Goal: Task Accomplishment & Management: Complete application form

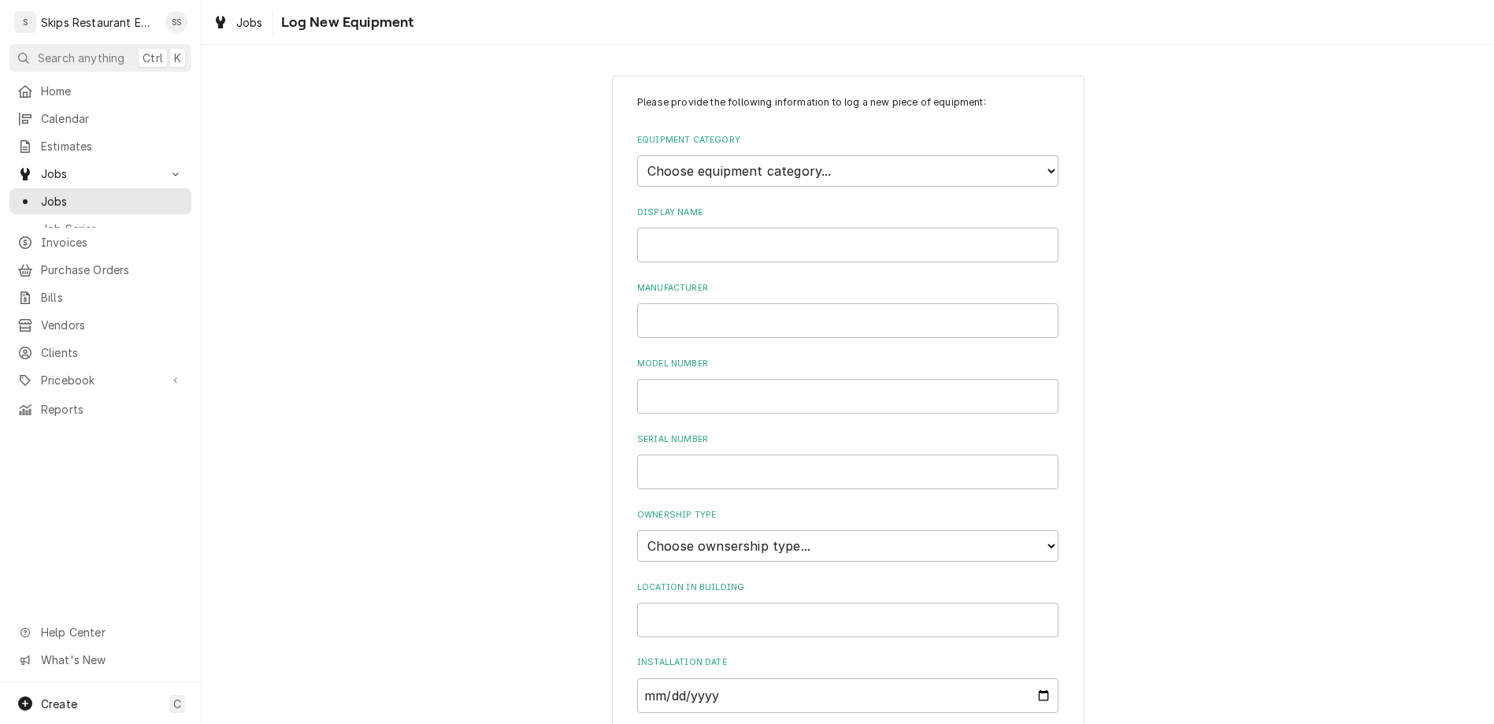
click at [637, 155] on select "Choose equipment category... Cooking Equipment Fryers Ice Machines Ovens and Ra…" at bounding box center [847, 170] width 421 height 31
click at [772, 155] on select "Choose equipment category... Cooking Equipment Fryers Ice Machines Ovens and Ra…" at bounding box center [847, 170] width 421 height 31
click at [637, 155] on select "Choose equipment category... Cooking Equipment Fryers Ice Machines Ovens and Ra…" at bounding box center [847, 170] width 421 height 31
select select "10"
click option "Food Preparation Equipment" at bounding box center [0, 0] width 0 height 0
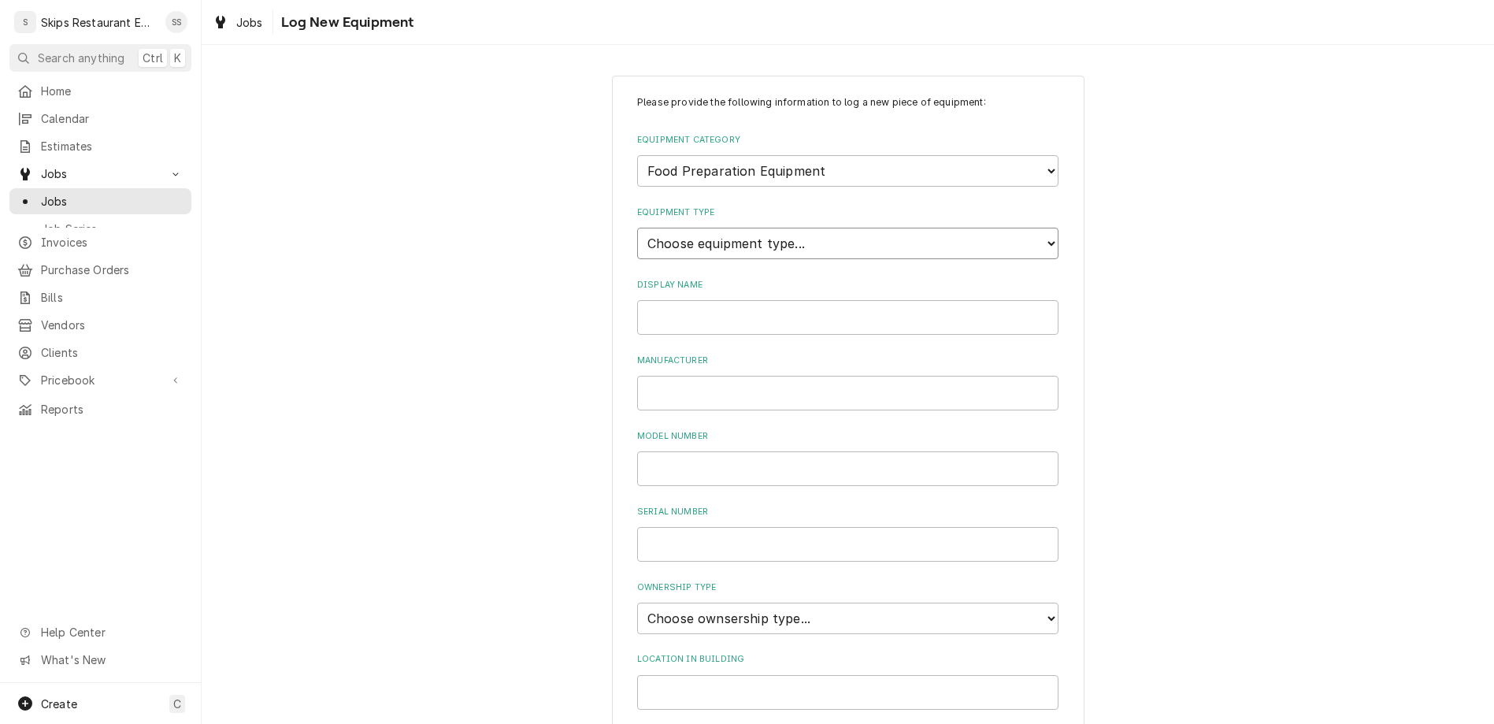
click at [637, 228] on select "Choose equipment type... Blender Commercial Can Openers Dicer, Cutter, and Chop…" at bounding box center [847, 243] width 421 height 31
select select "100"
click option "Mixer" at bounding box center [0, 0] width 0 height 0
click at [714, 300] on input "Display Name" at bounding box center [847, 317] width 421 height 35
click at [683, 300] on input "Hobsrt" at bounding box center [847, 317] width 421 height 35
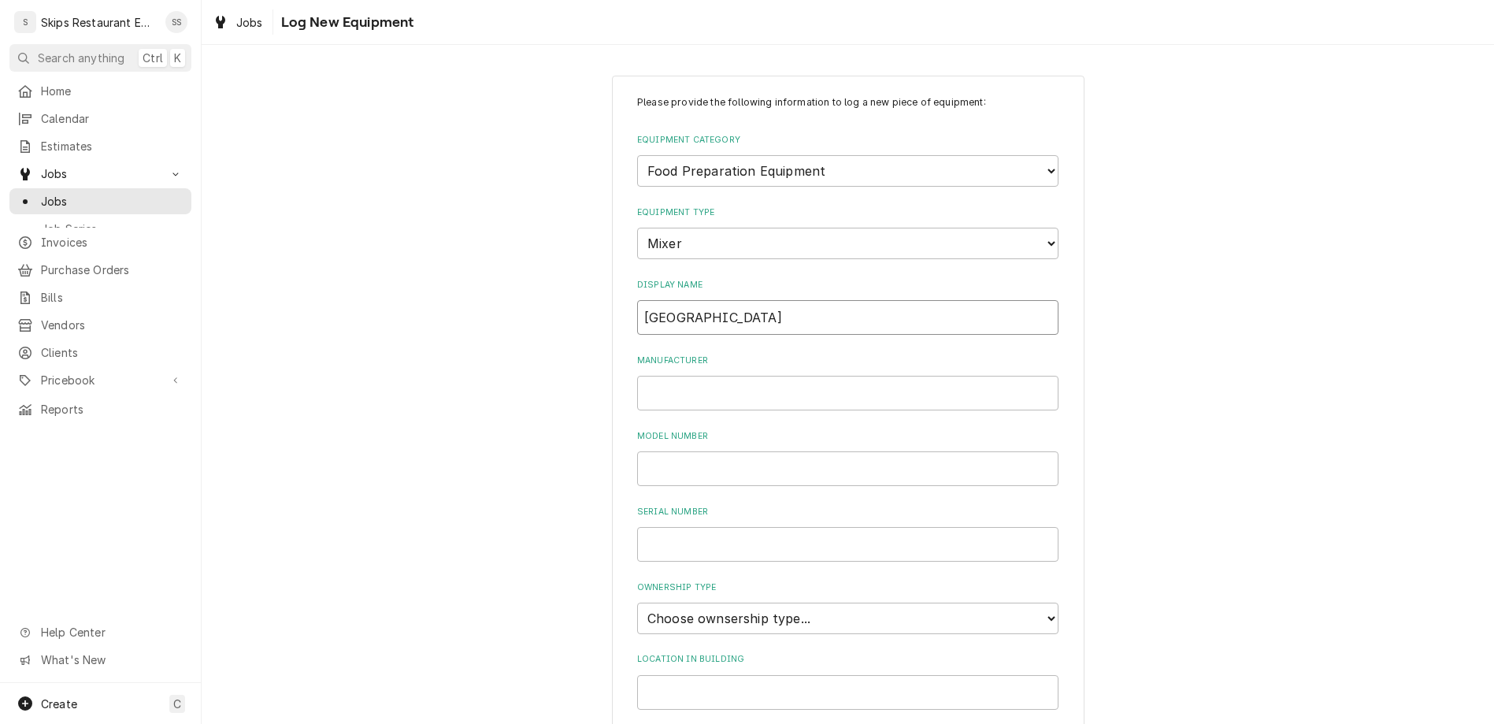
type input "Hobart"
click at [687, 376] on input "Manufacturer" at bounding box center [847, 393] width 421 height 35
type input "Hobart"
click at [698, 451] on input "Model Number" at bounding box center [847, 468] width 421 height 35
type input "A-200T"
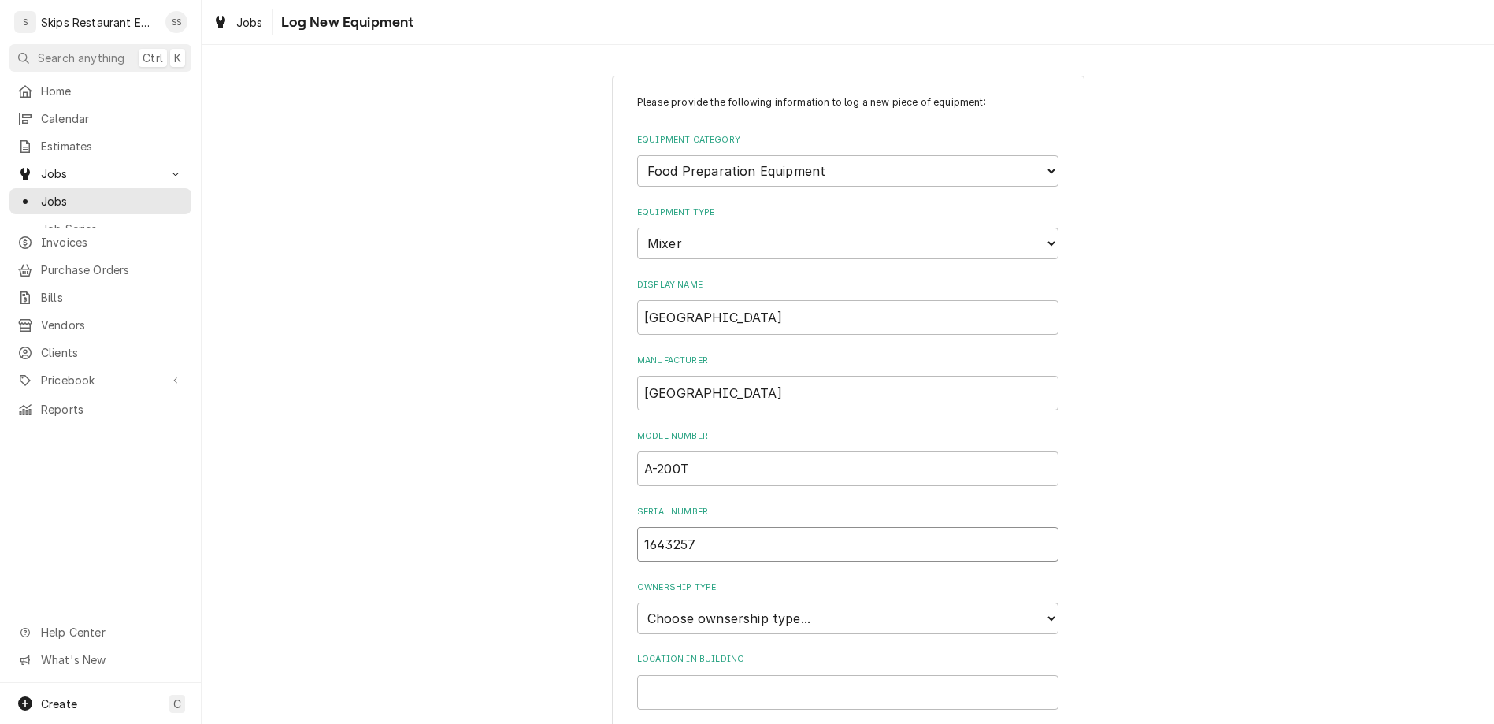
type input "1643257"
click at [637, 602] on select "Choose ownsership type... Unknown Owned Leased Rented" at bounding box center [847, 617] width 421 height 31
select select "1"
click option "Owned" at bounding box center [0, 0] width 0 height 0
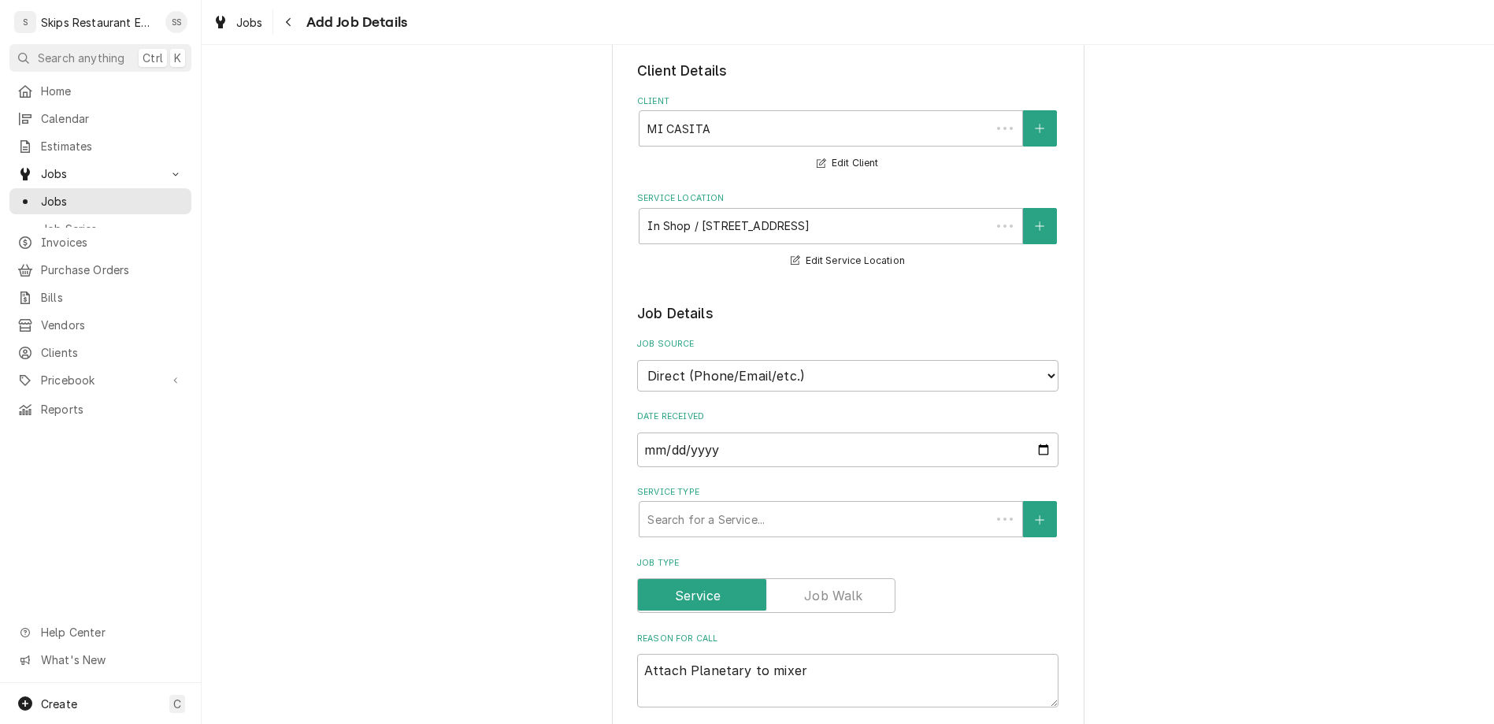
scroll to position [430, 0]
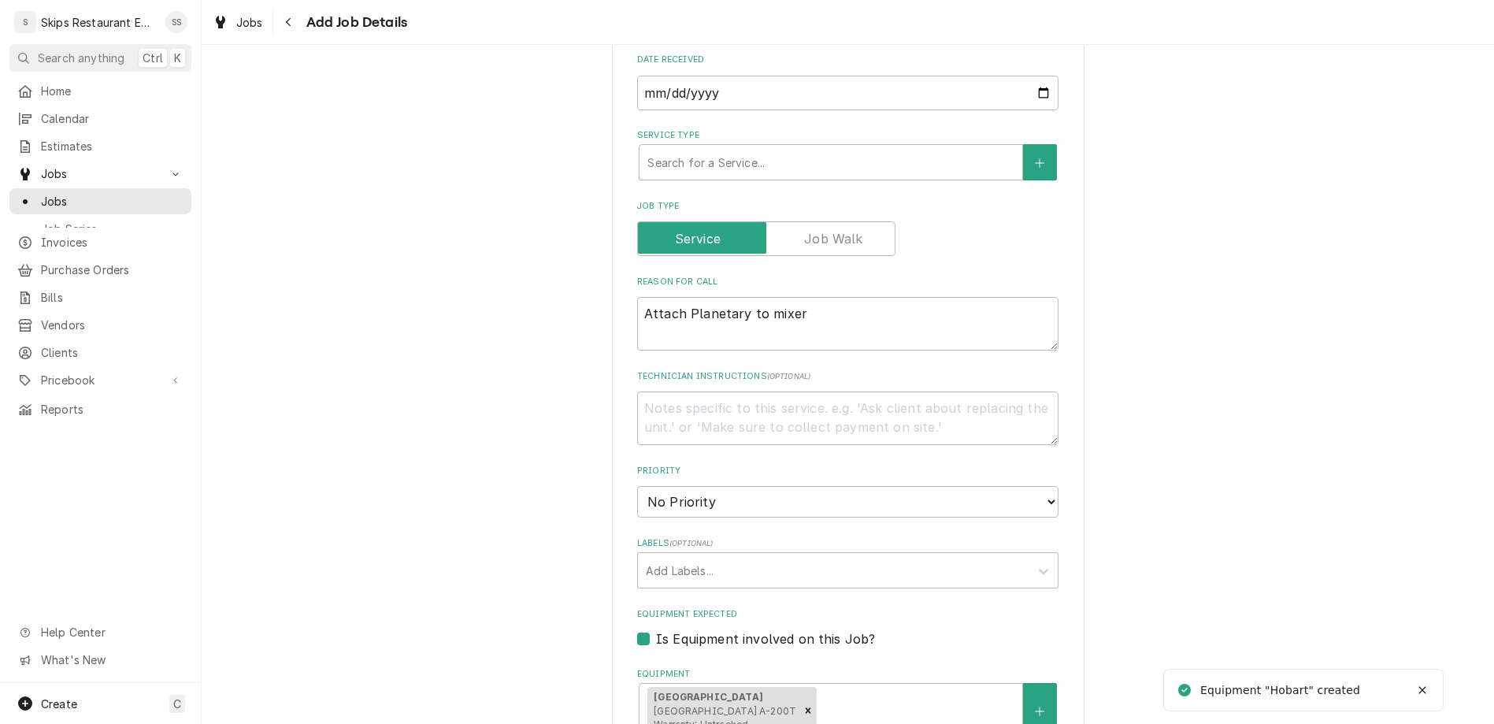
type textarea "x"
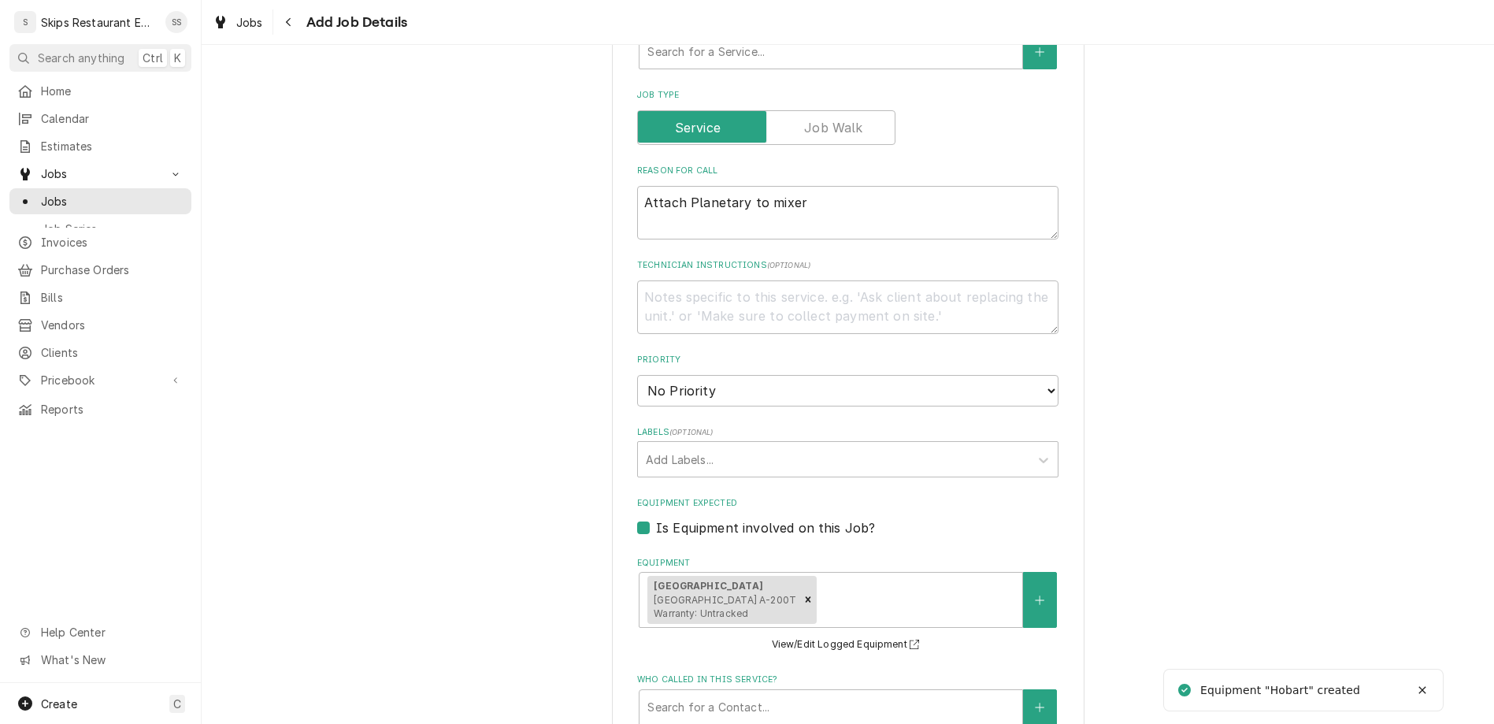
scroll to position [648, 0]
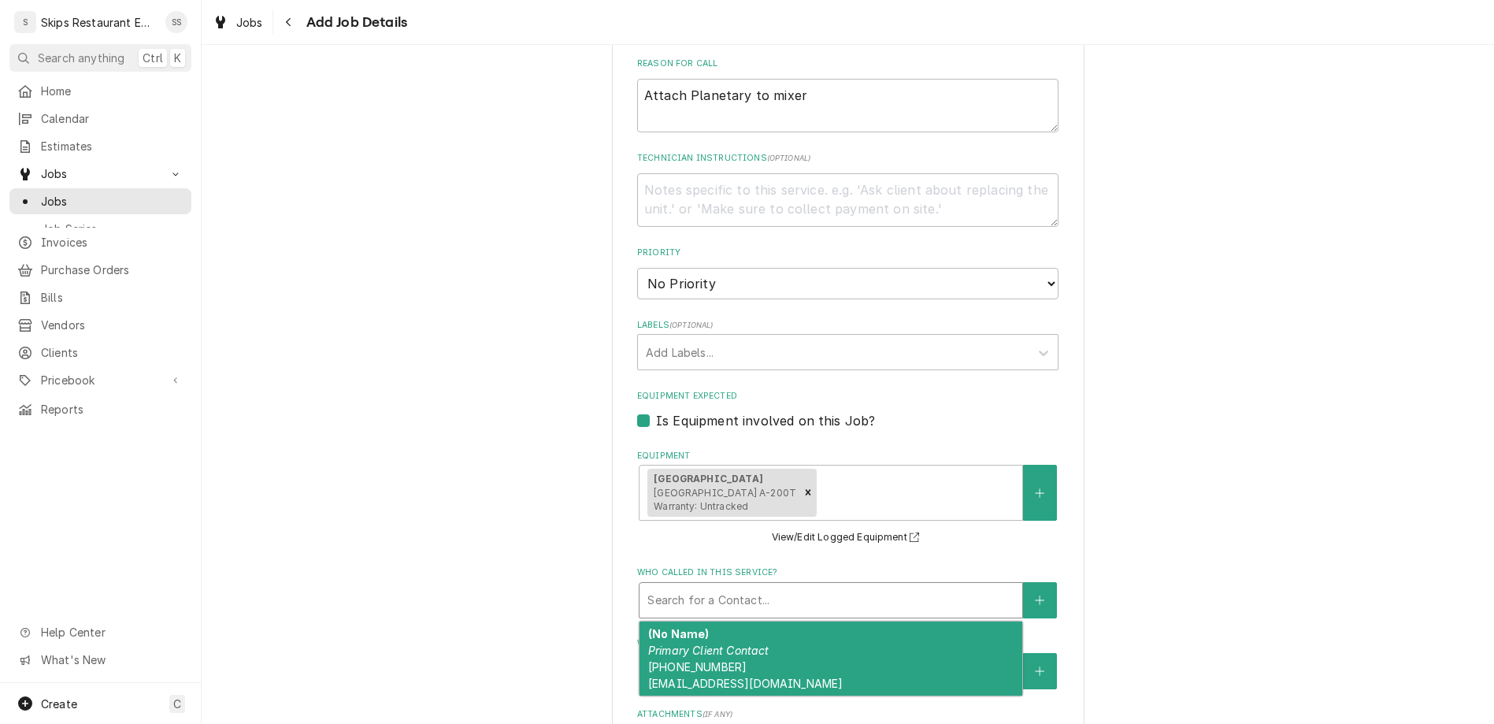
click at [722, 586] on div "Who called in this service?" at bounding box center [830, 600] width 367 height 28
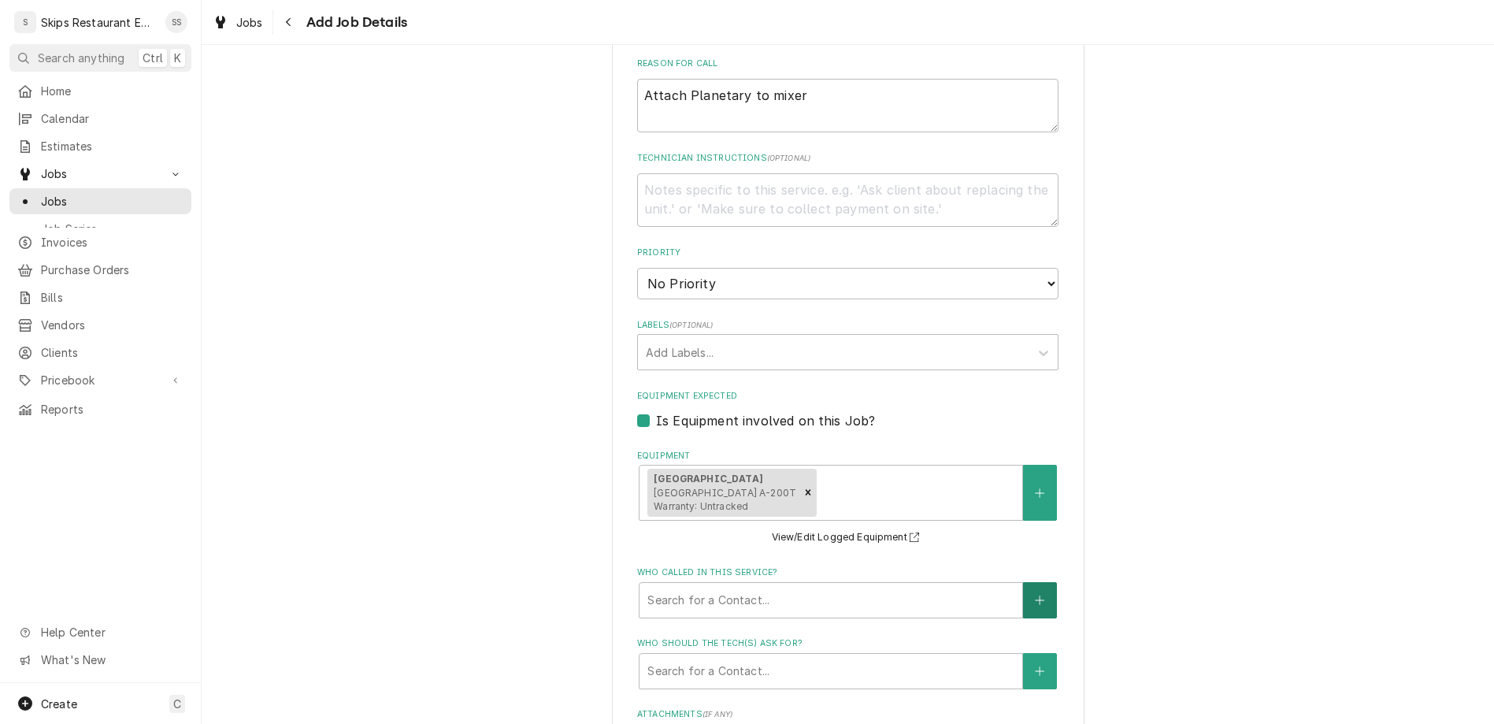
click at [1035, 594] on icon "Create New Contact" at bounding box center [1039, 599] width 9 height 11
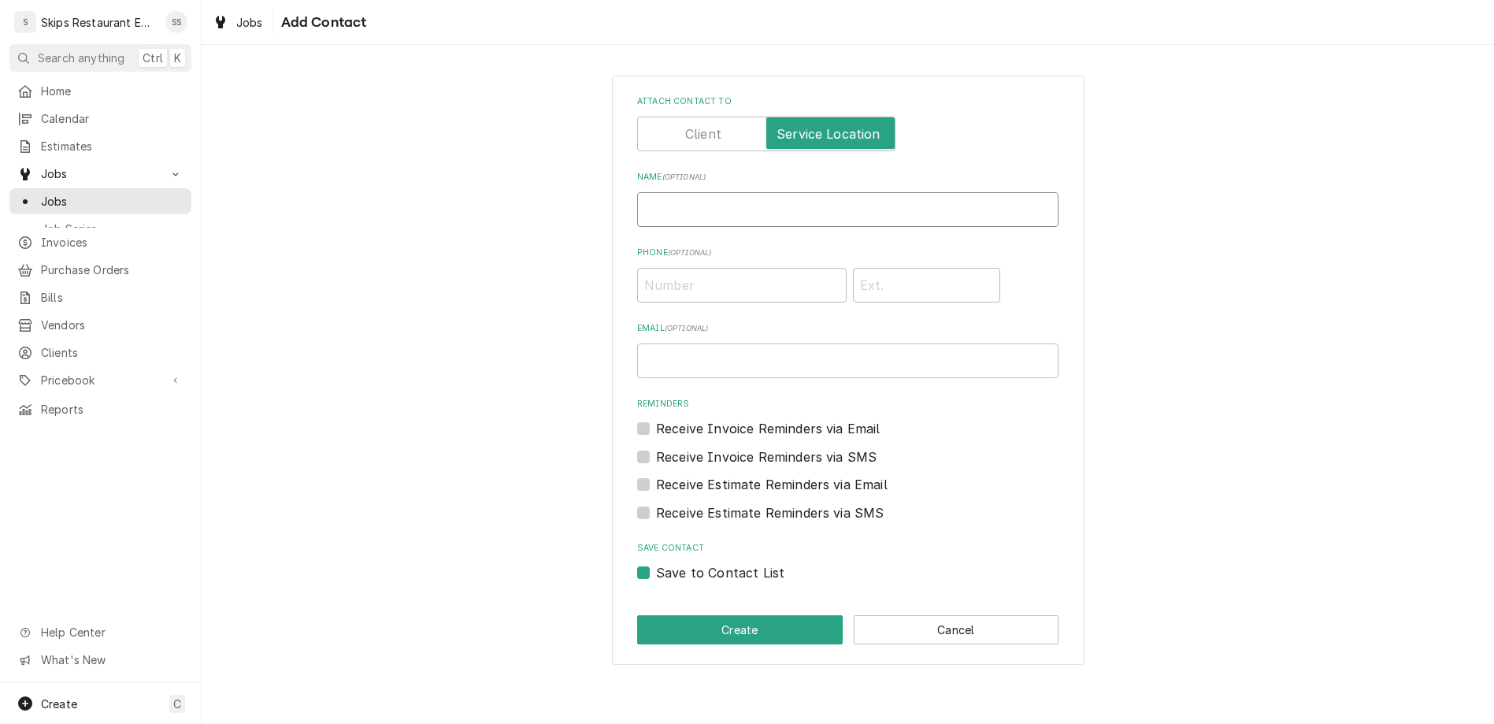
click at [734, 192] on input "Name ( optional )" at bounding box center [847, 209] width 421 height 35
type input "Camillo"
type input "(361) 655-1734"
click at [733, 615] on button "Create" at bounding box center [739, 629] width 205 height 29
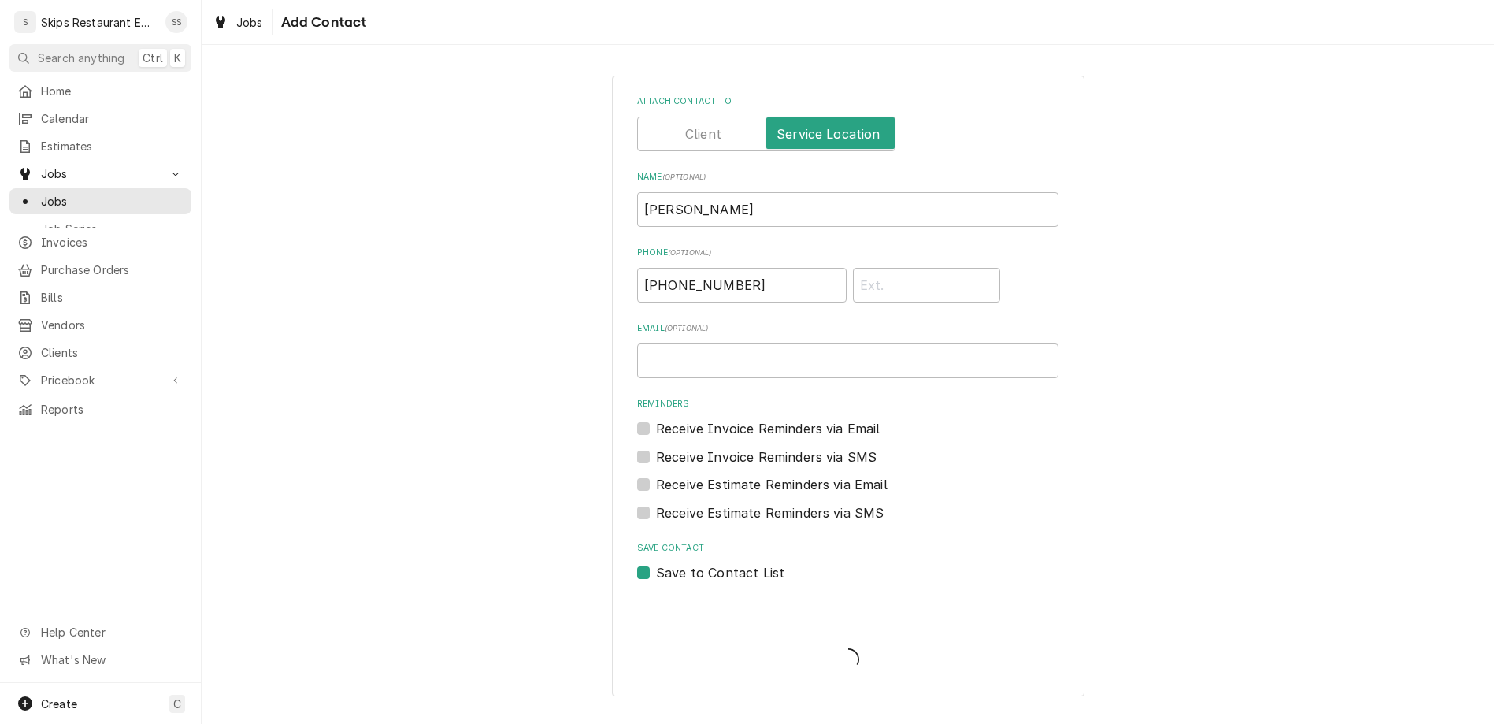
scroll to position [648, 0]
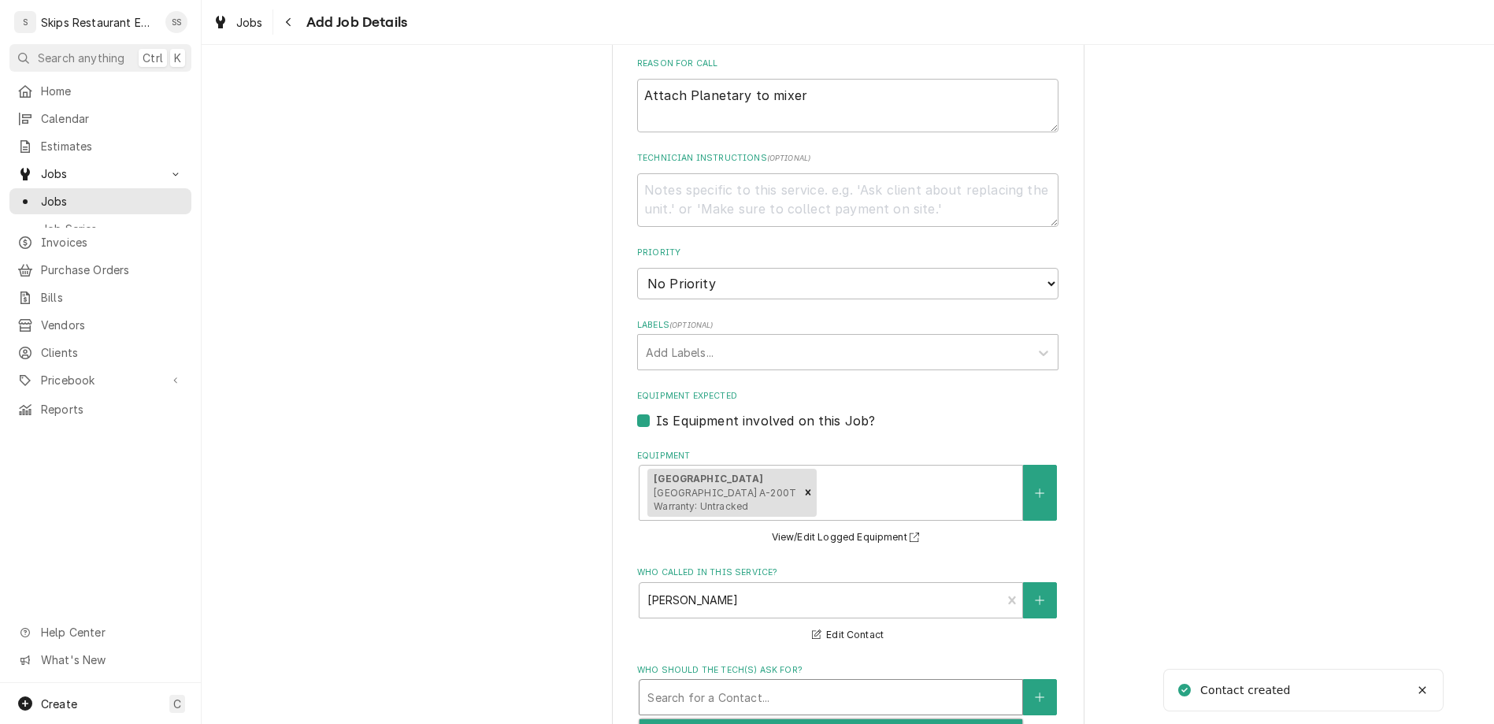
click at [834, 683] on div "Who should the tech(s) ask for?" at bounding box center [830, 697] width 367 height 28
type textarea "x"
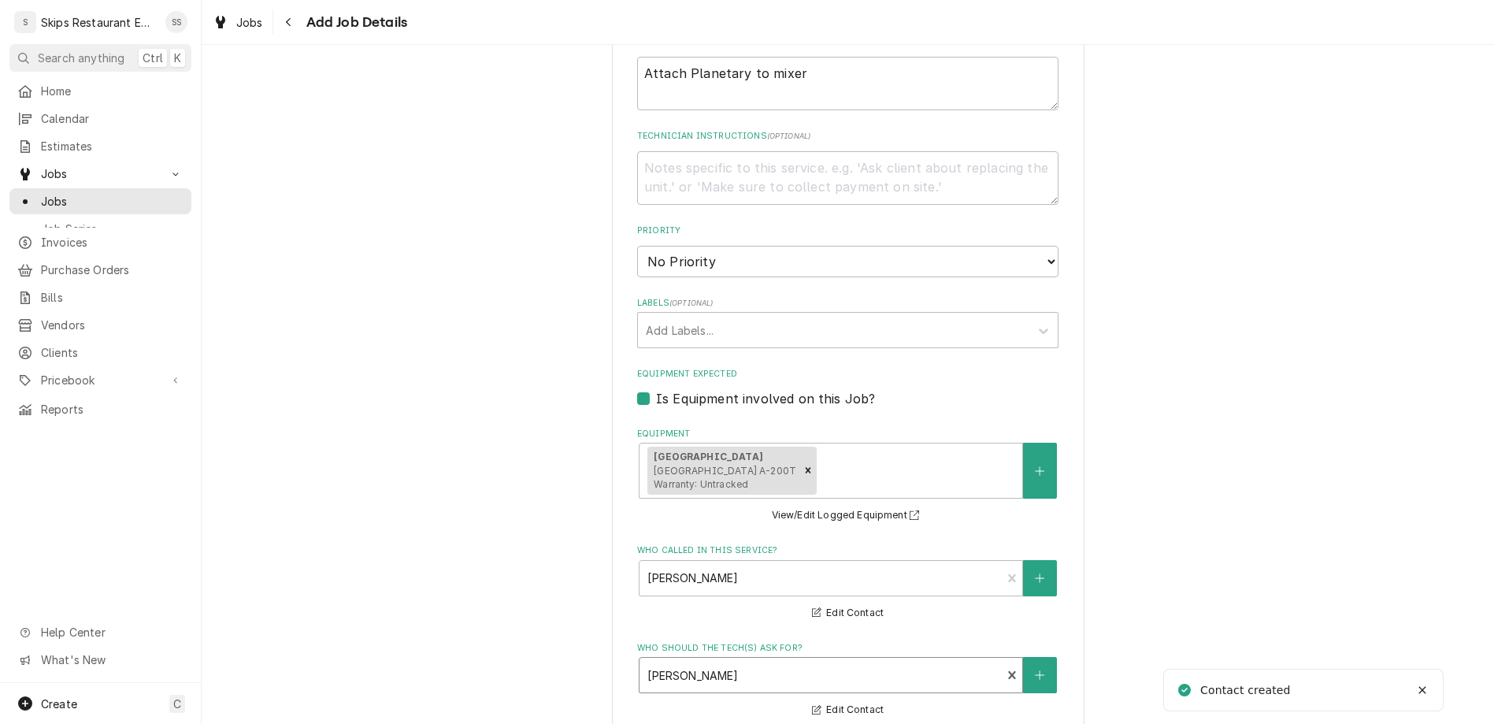
scroll to position [688, 0]
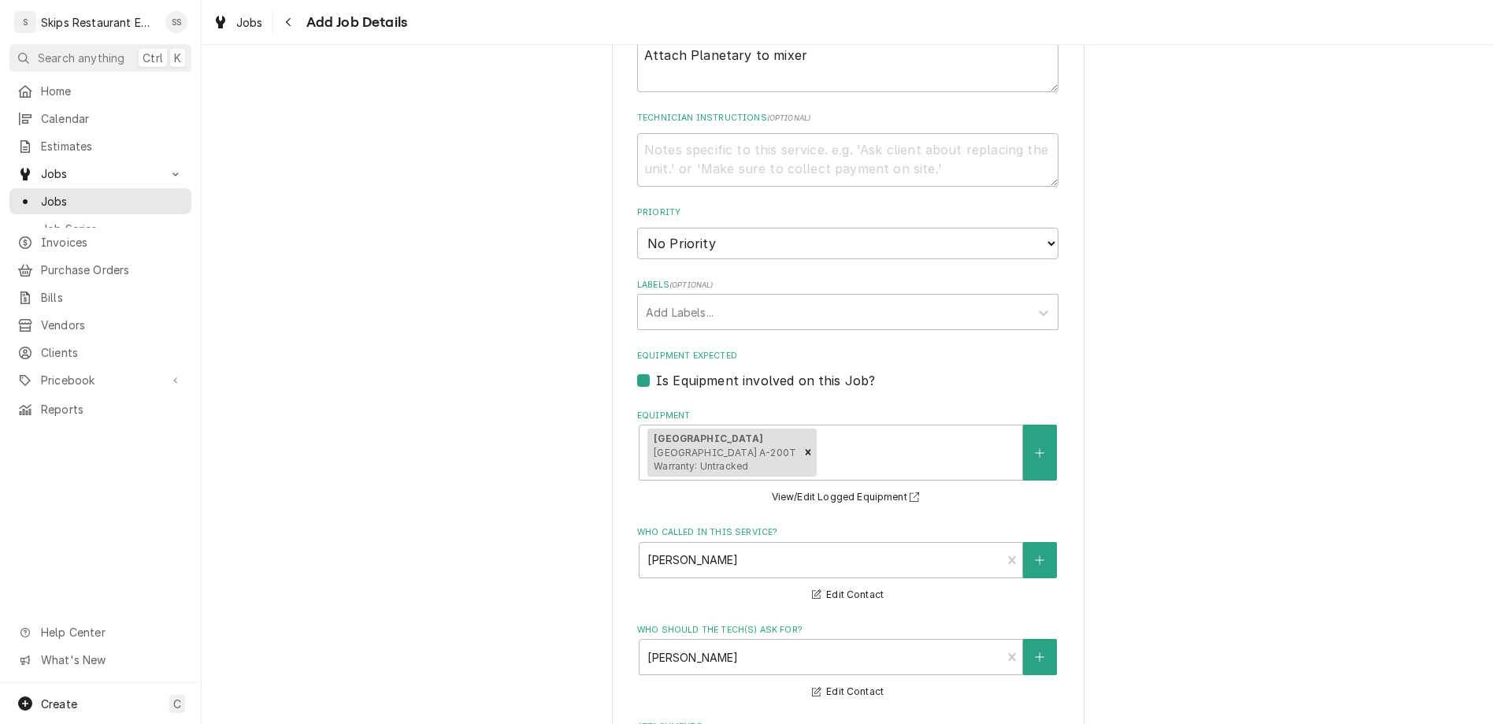
type input "2025-09-06"
type textarea "x"
select select "13:00:00"
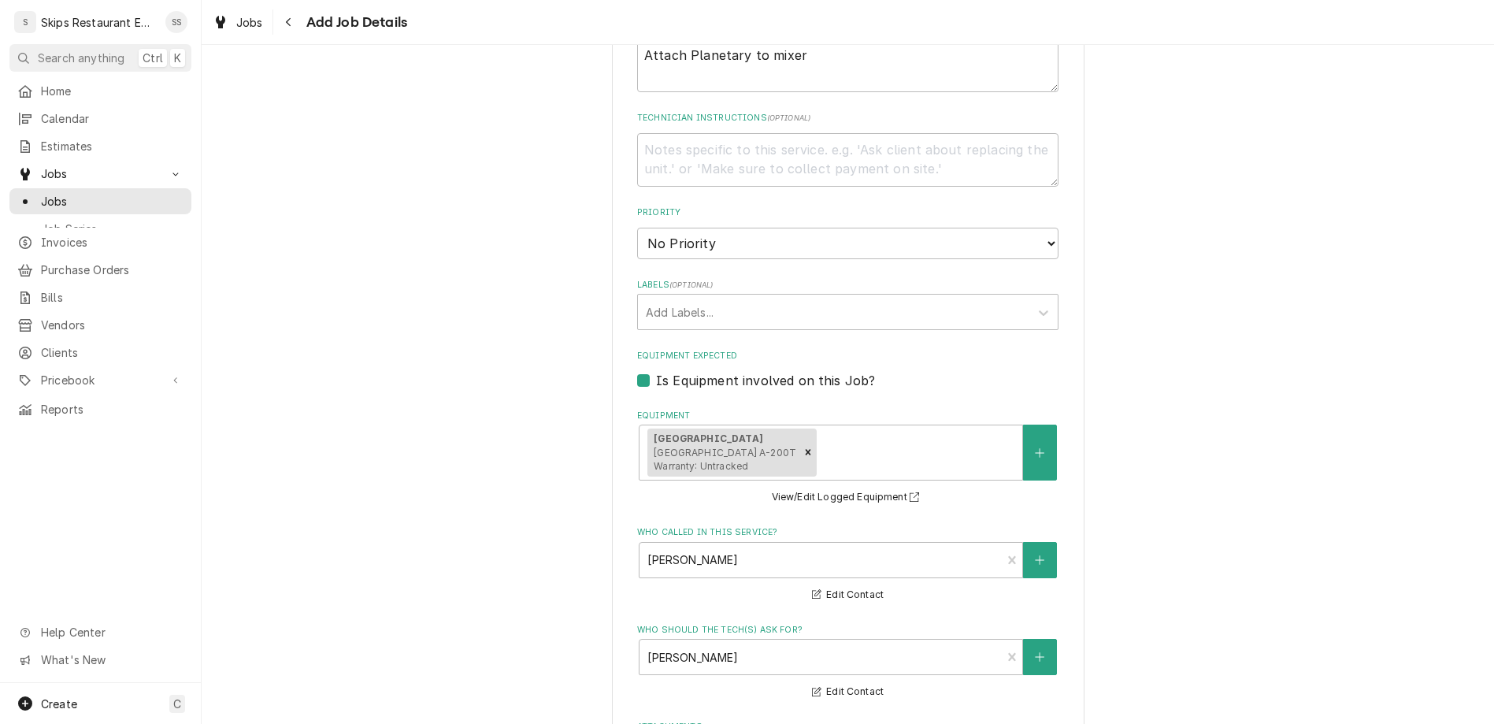
click option "1:00 PM" at bounding box center [0, 0] width 0 height 0
type textarea "x"
type input "1"
type textarea "x"
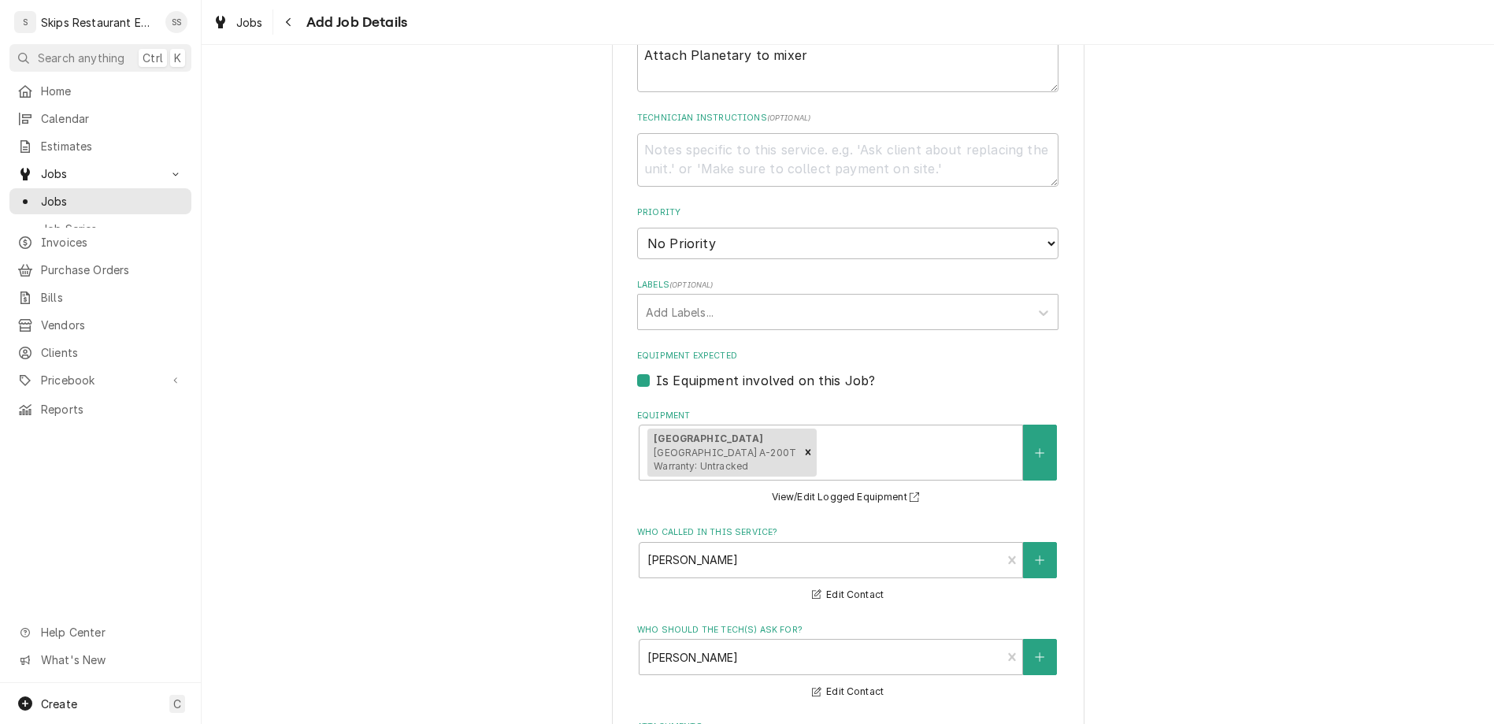
type input "1"
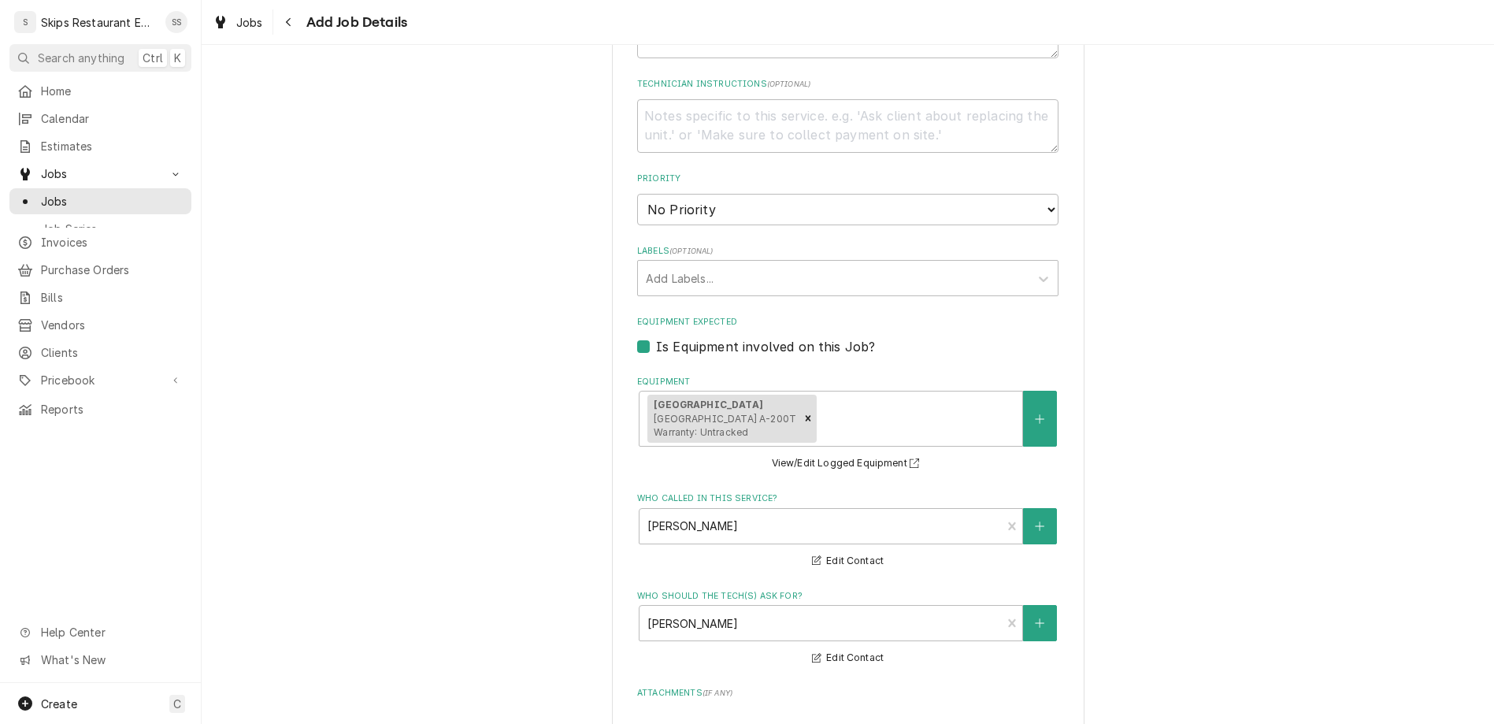
scroll to position [724, 0]
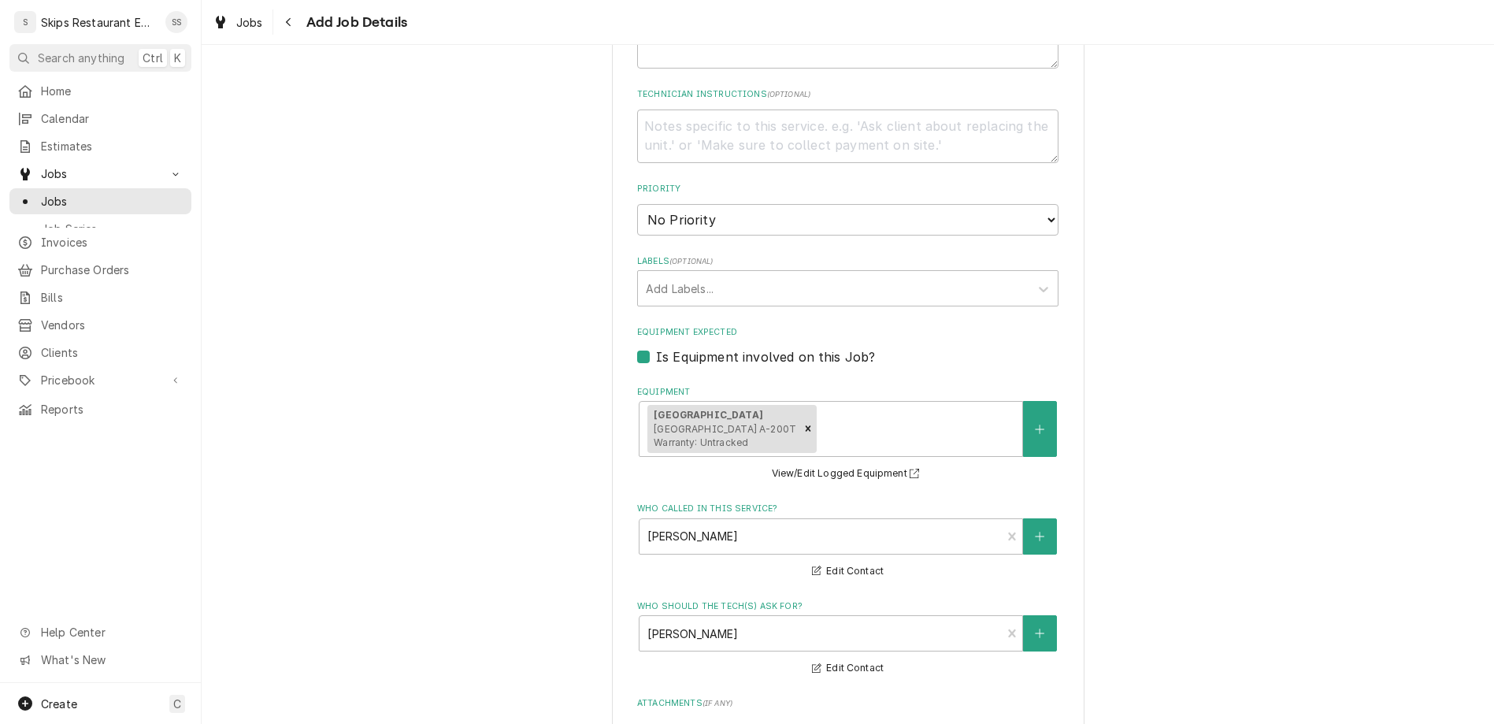
scroll to position [390, 0]
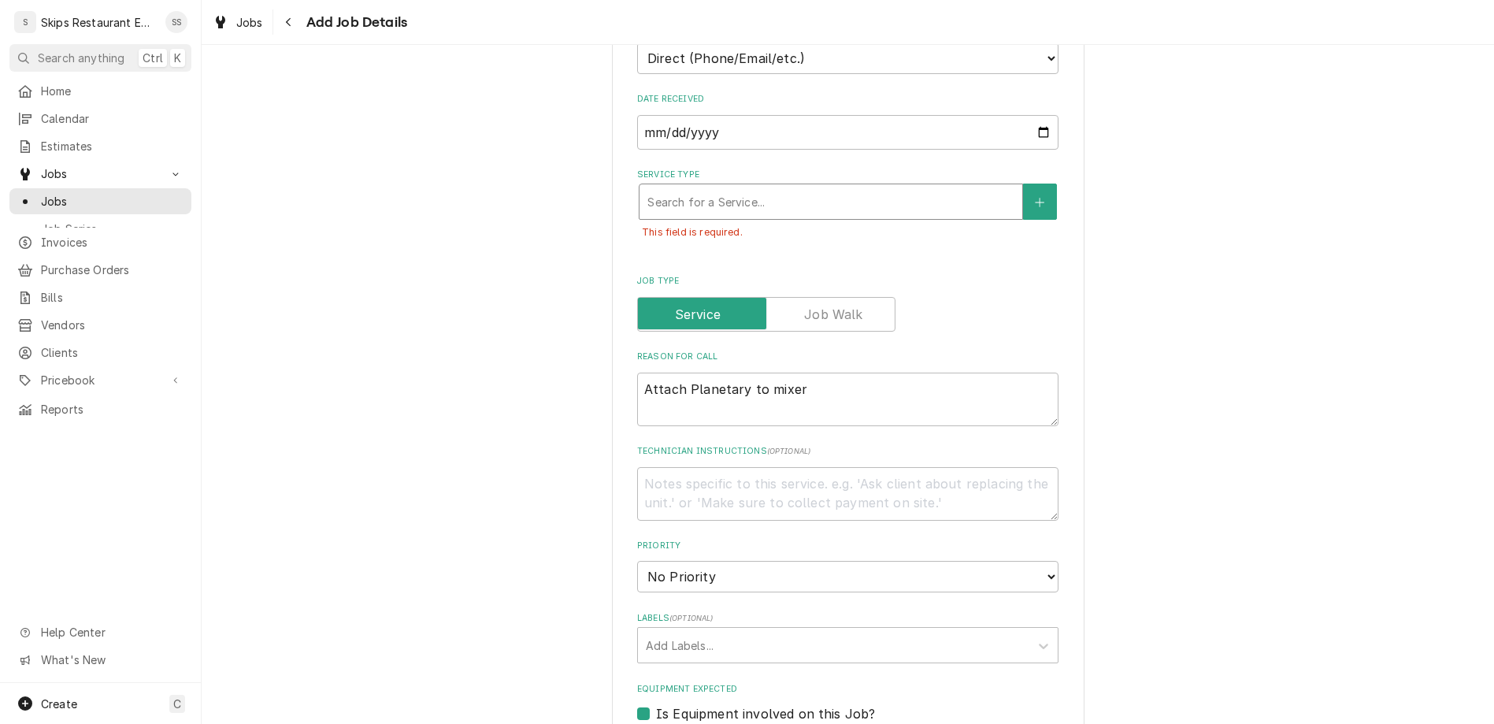
click at [792, 187] on div "Service Type" at bounding box center [830, 201] width 367 height 28
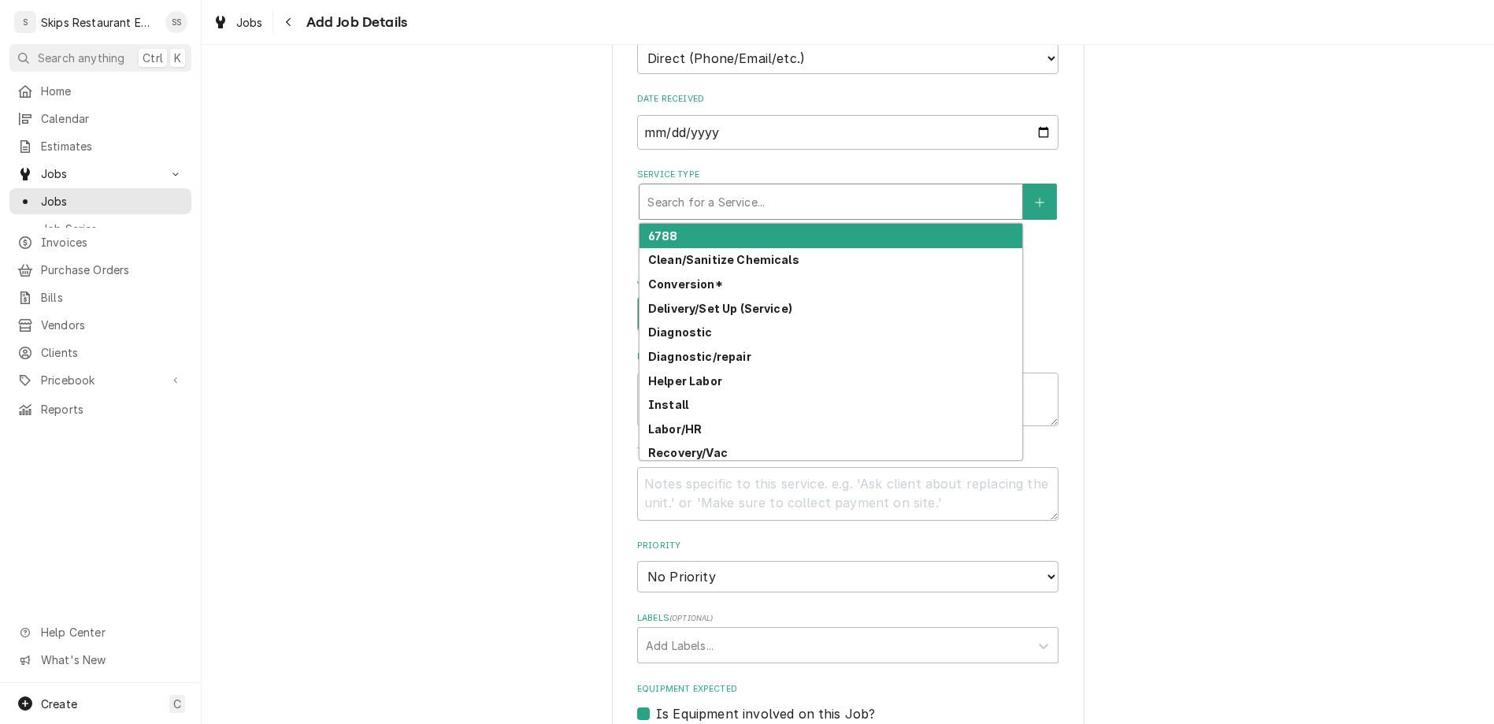
type textarea "x"
type input "l"
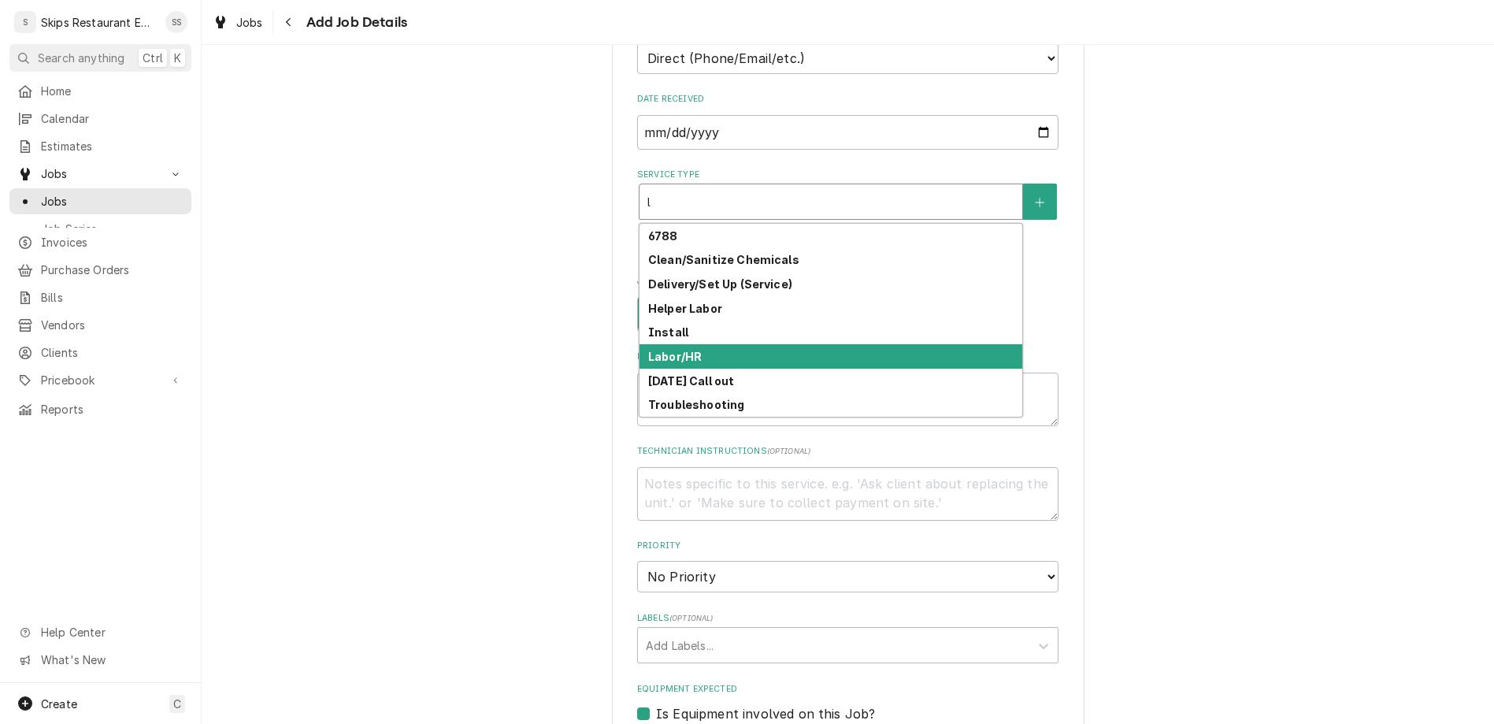
click at [684, 350] on strong "Labor/HR" at bounding box center [675, 356] width 54 height 13
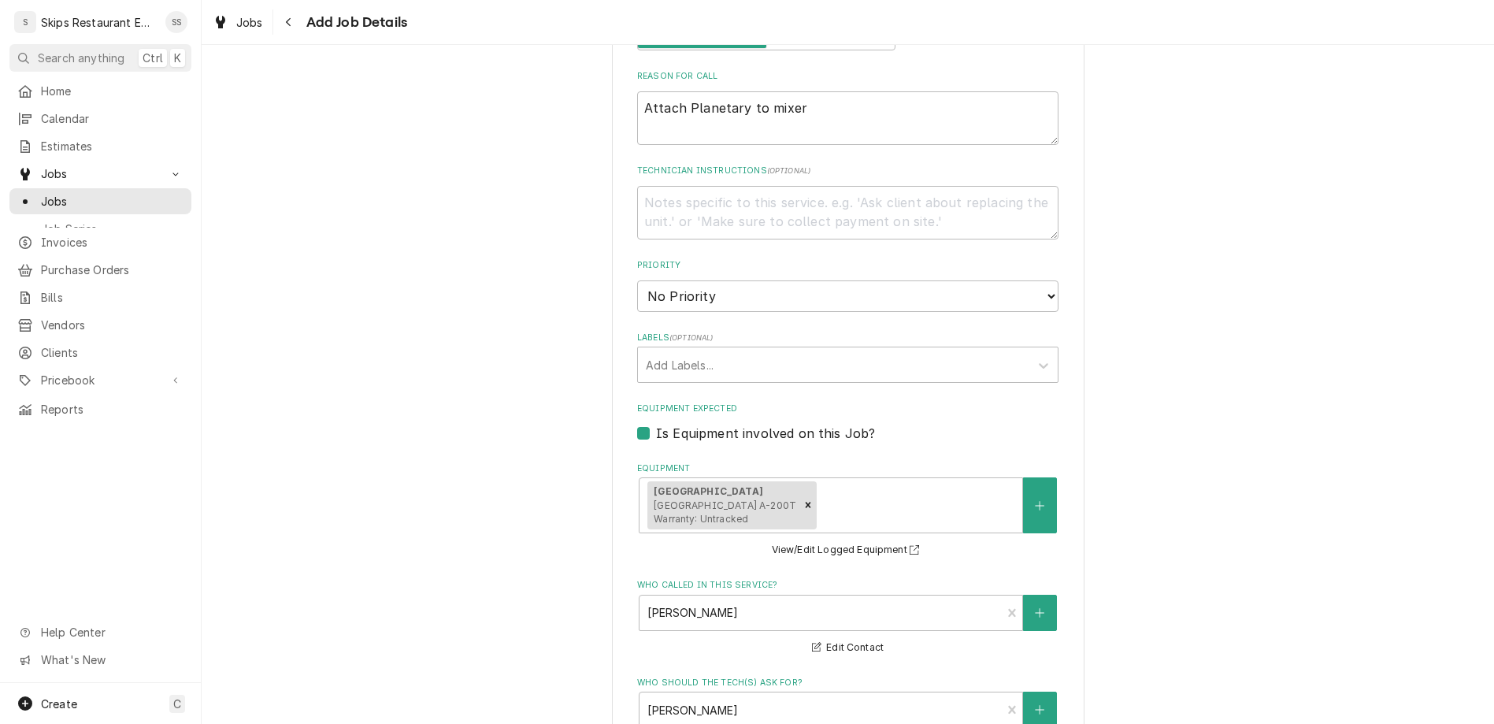
scroll to position [770, 0]
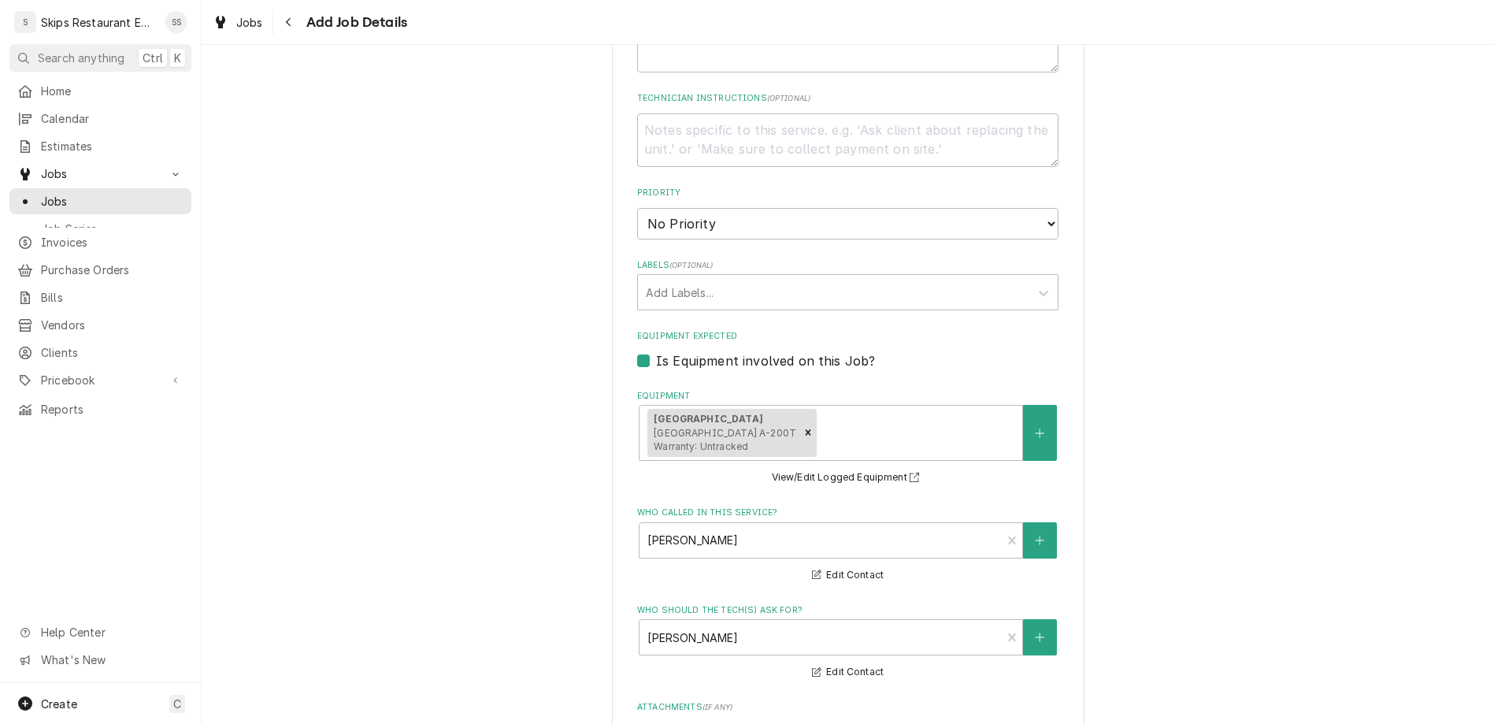
type textarea "x"
type input "1"
type textarea "x"
type input "1"
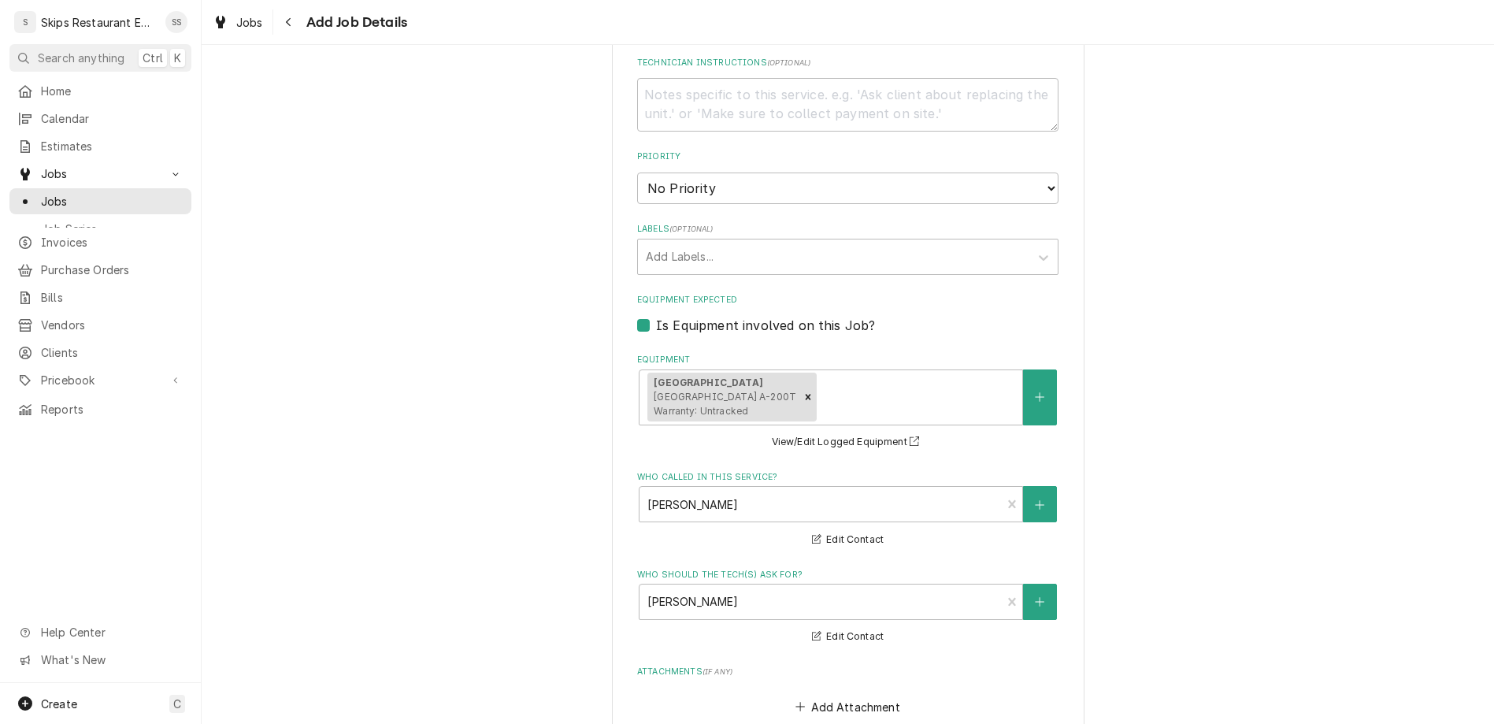
scroll to position [731, 0]
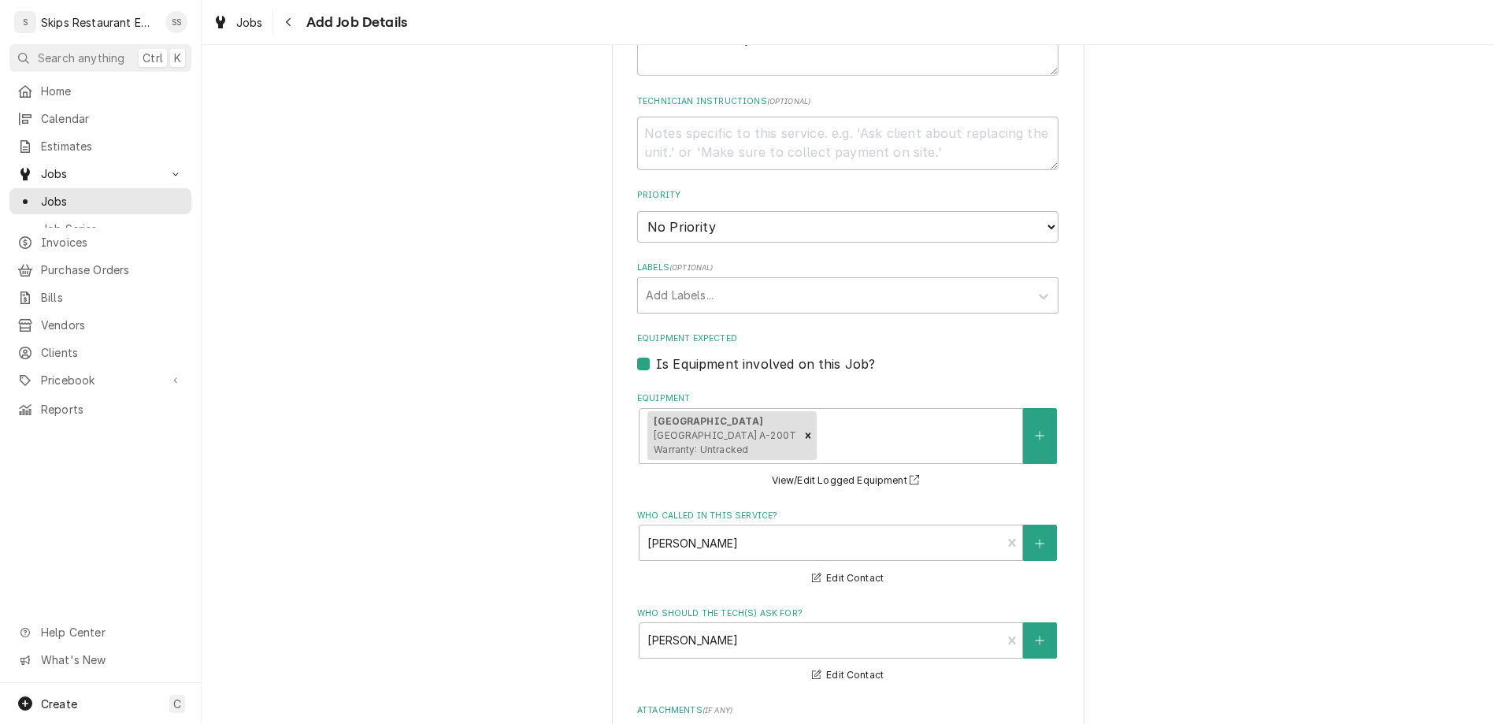
type textarea "x"
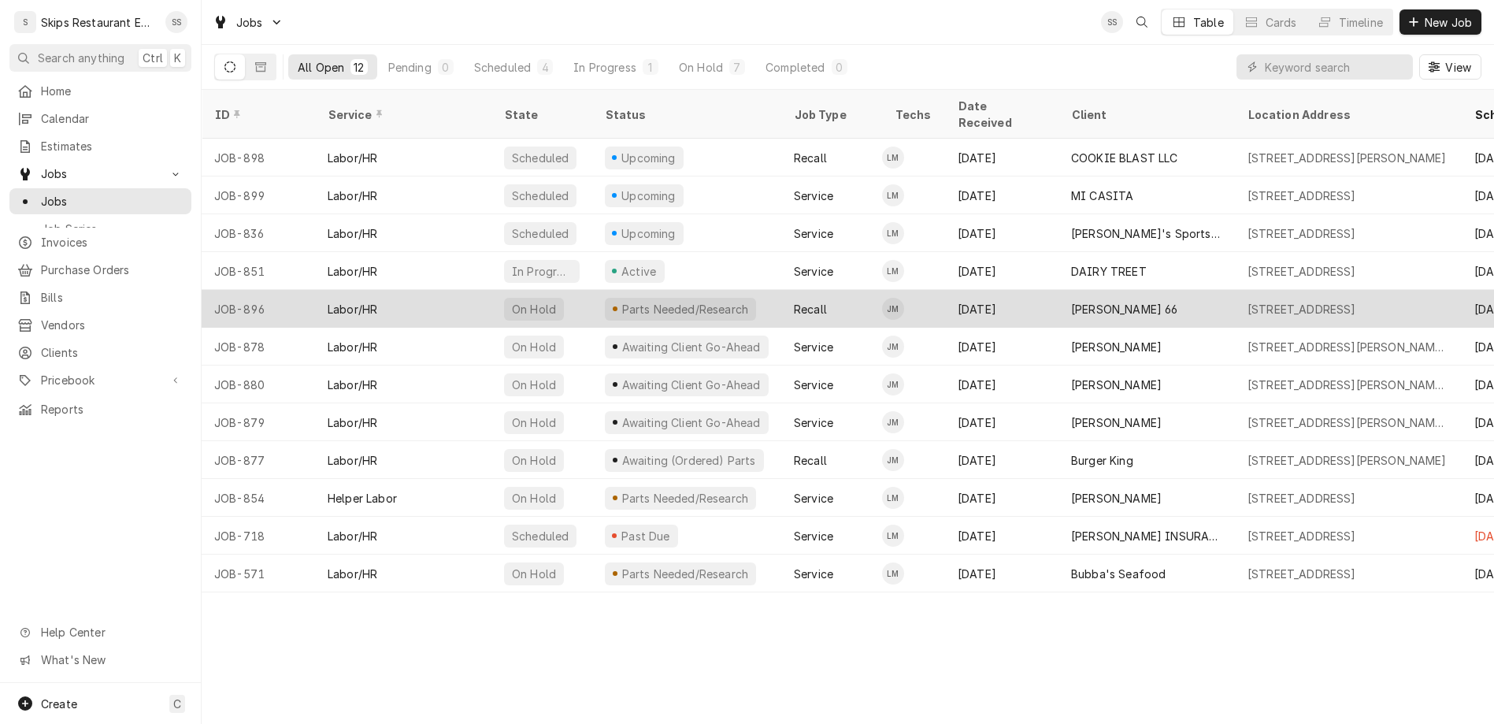
click at [1071, 301] on div "[PERSON_NAME] 66" at bounding box center [1124, 309] width 107 height 17
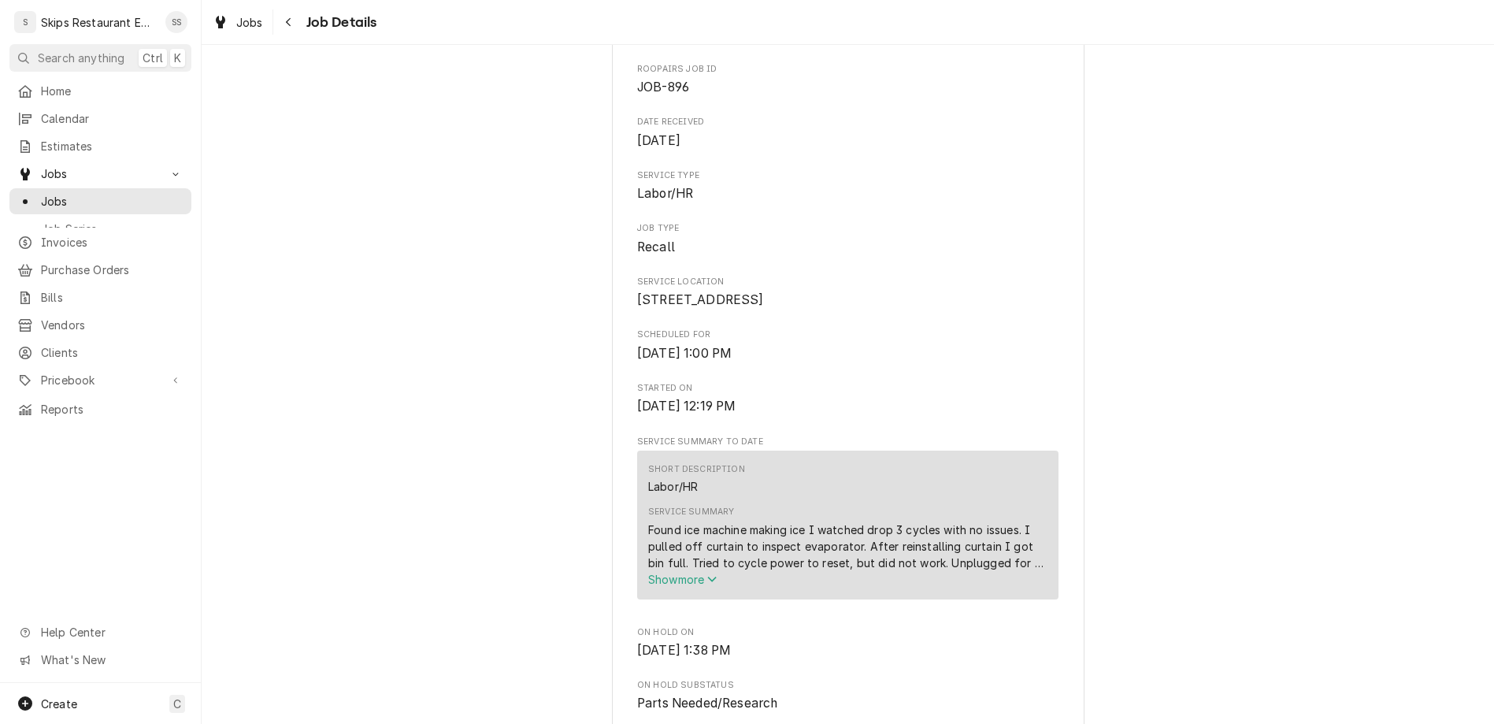
scroll to position [246, 0]
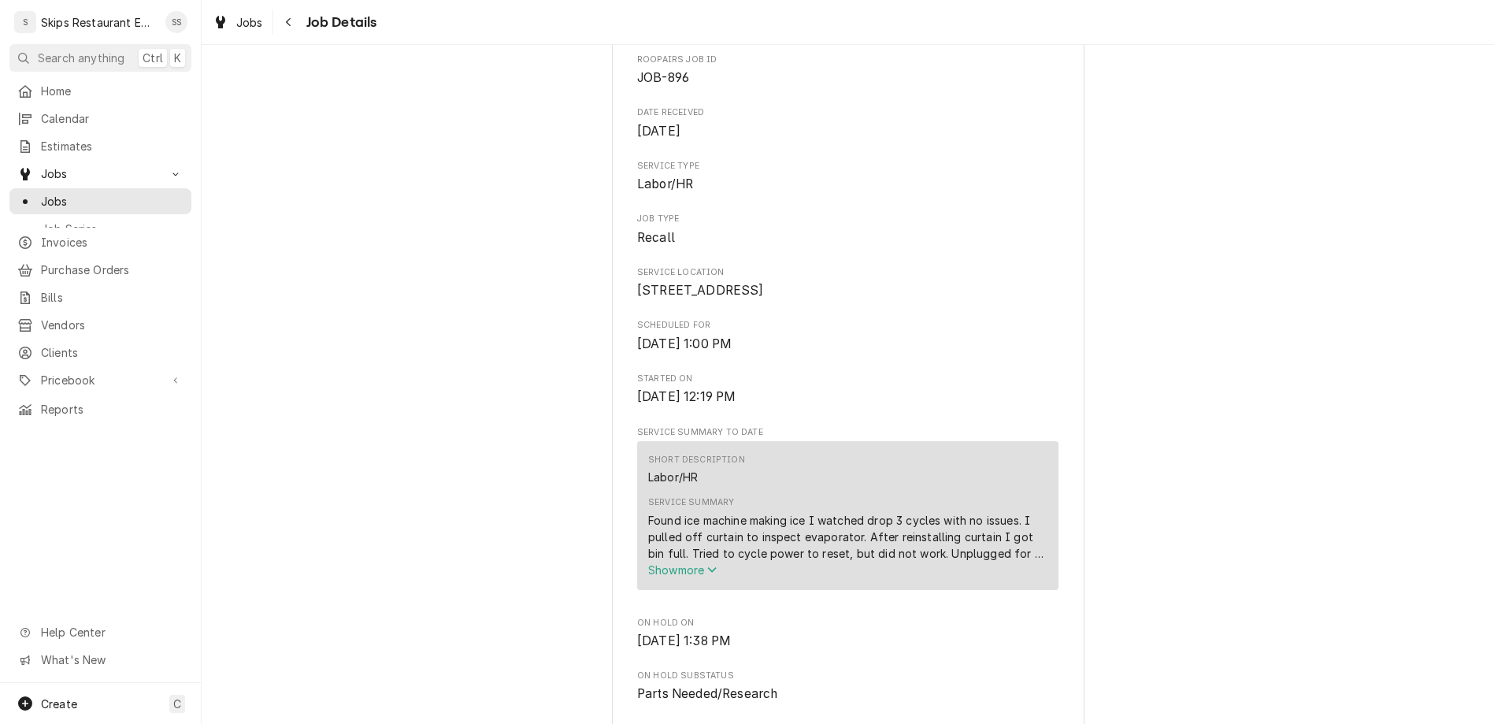
click at [683, 563] on span "Show more" at bounding box center [682, 569] width 69 height 13
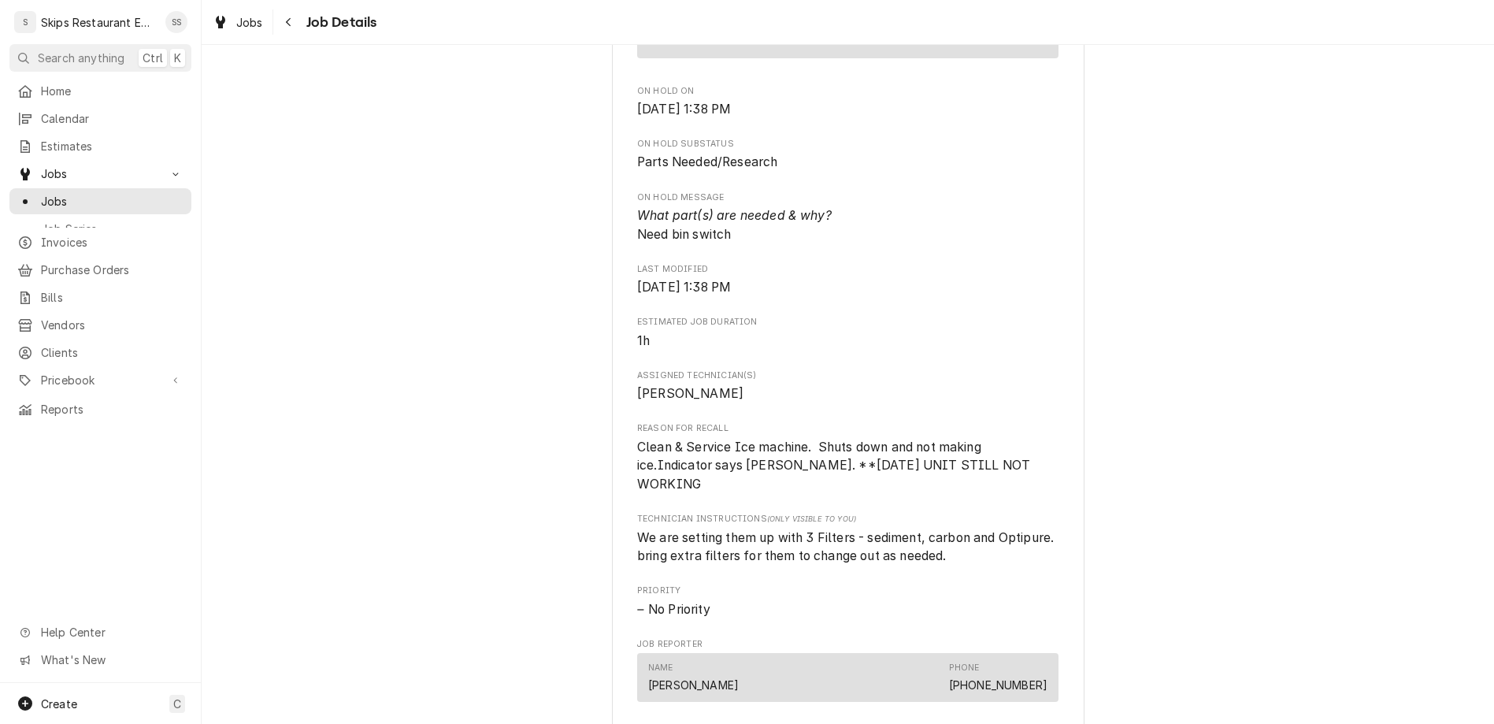
scroll to position [860, 0]
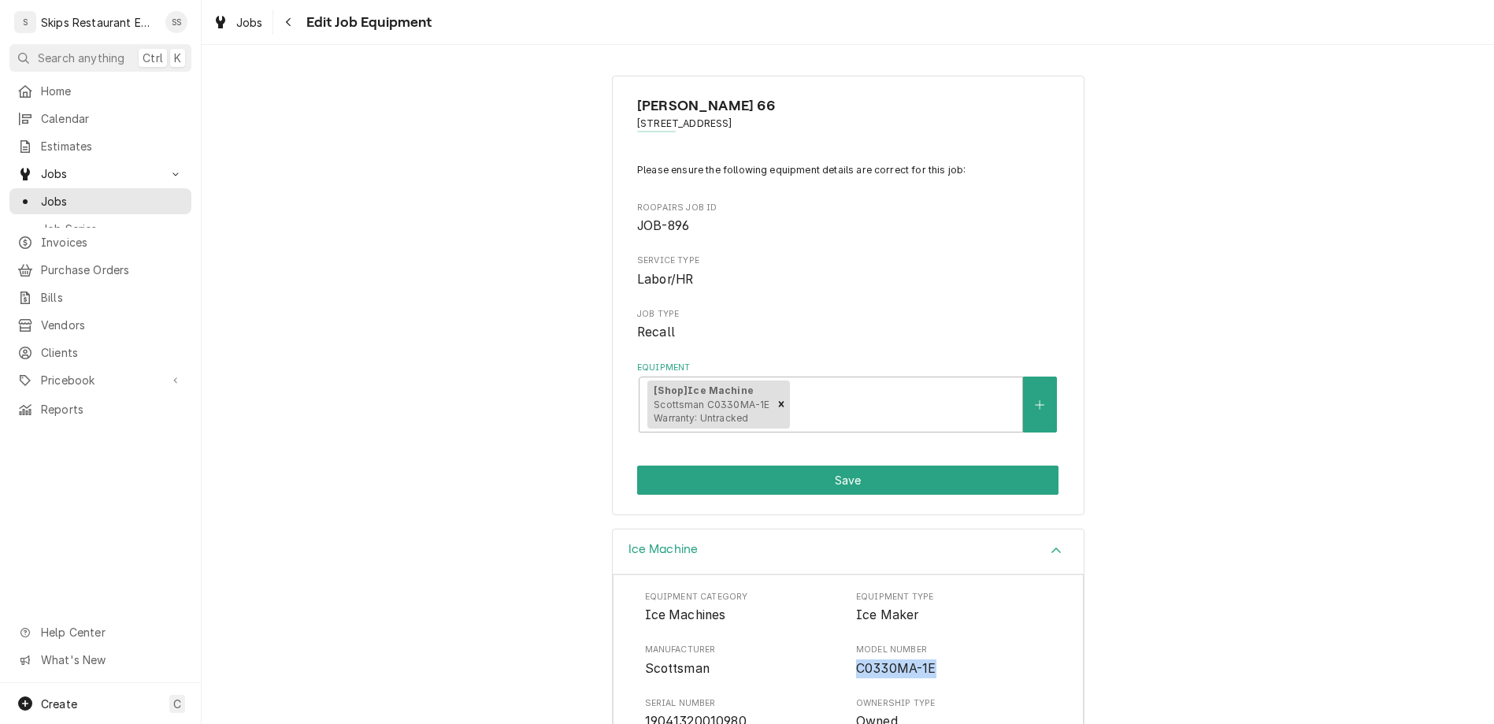
drag, startPoint x: 824, startPoint y: 505, endPoint x: 883, endPoint y: 502, distance: 59.9
click at [883, 659] on span "C0330MA-1E" at bounding box center [953, 668] width 195 height 19
copy span "C0330MA-1E"
